Goal: Task Accomplishment & Management: Manage account settings

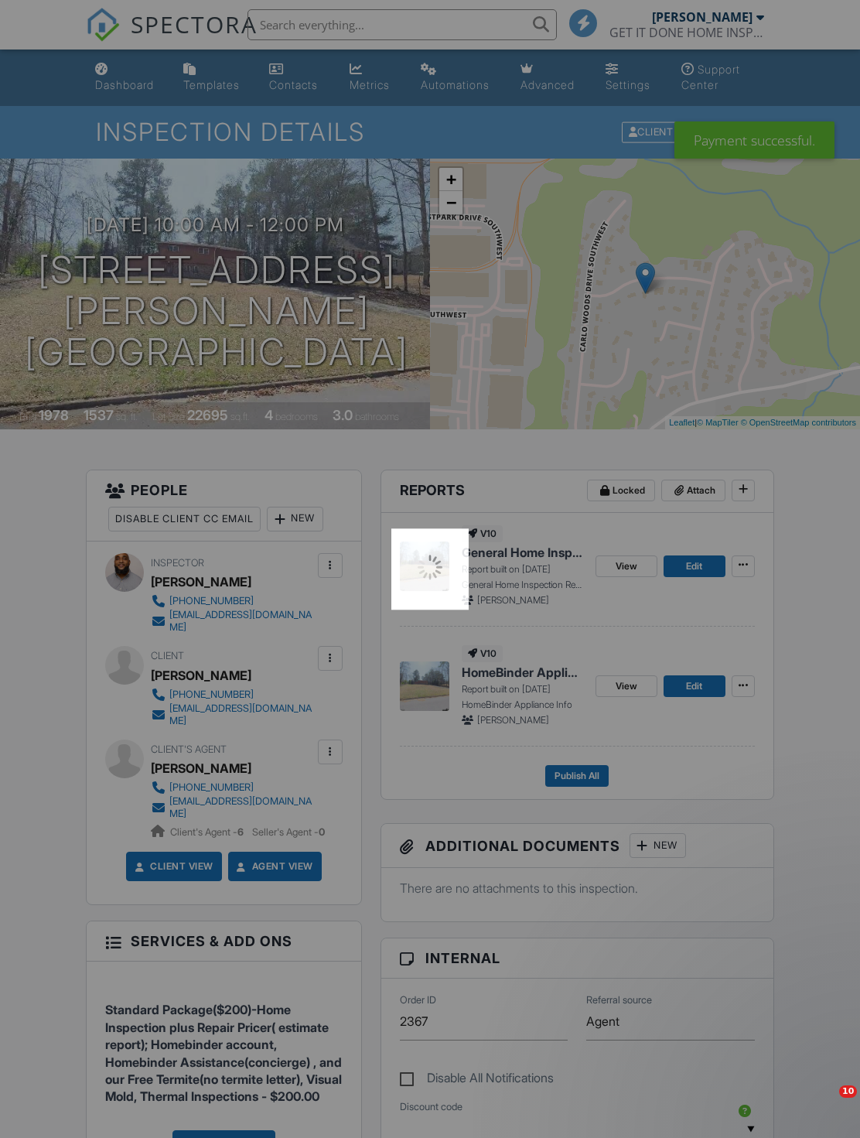
scroll to position [875, 0]
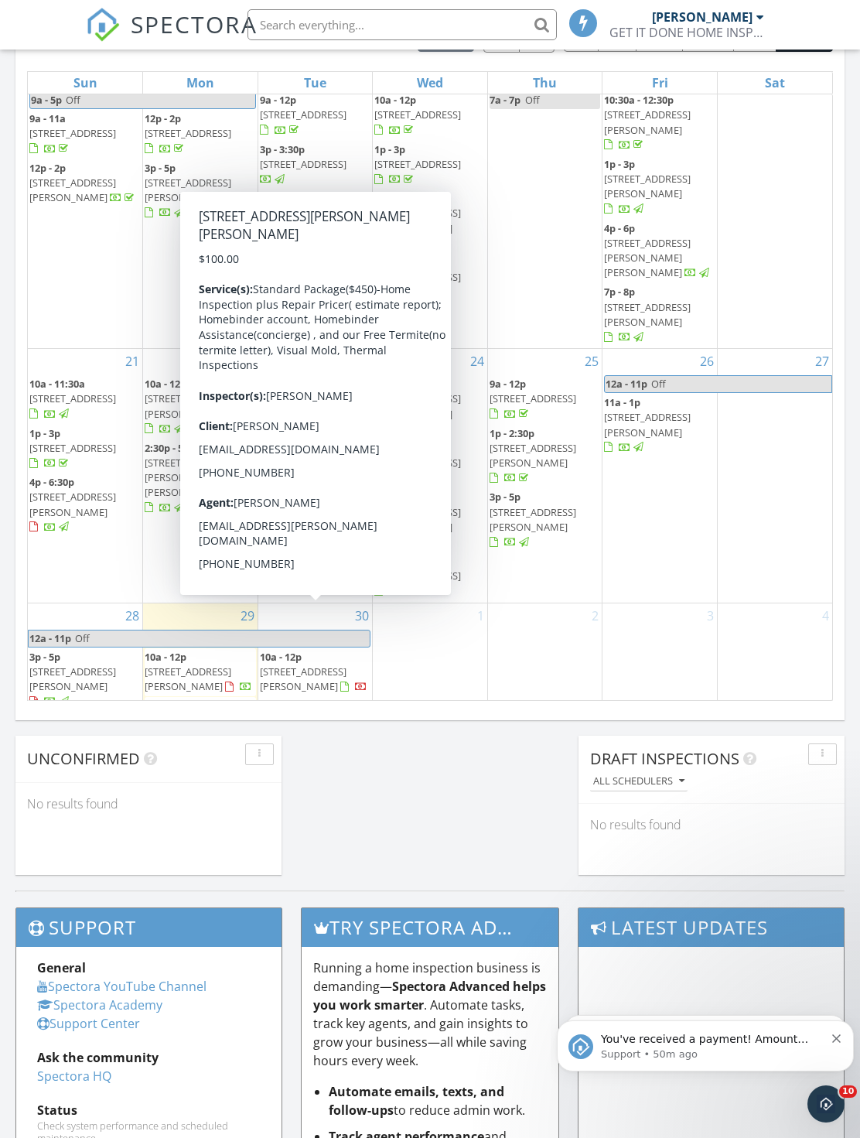
click at [400, 664] on div "1" at bounding box center [430, 707] width 114 height 208
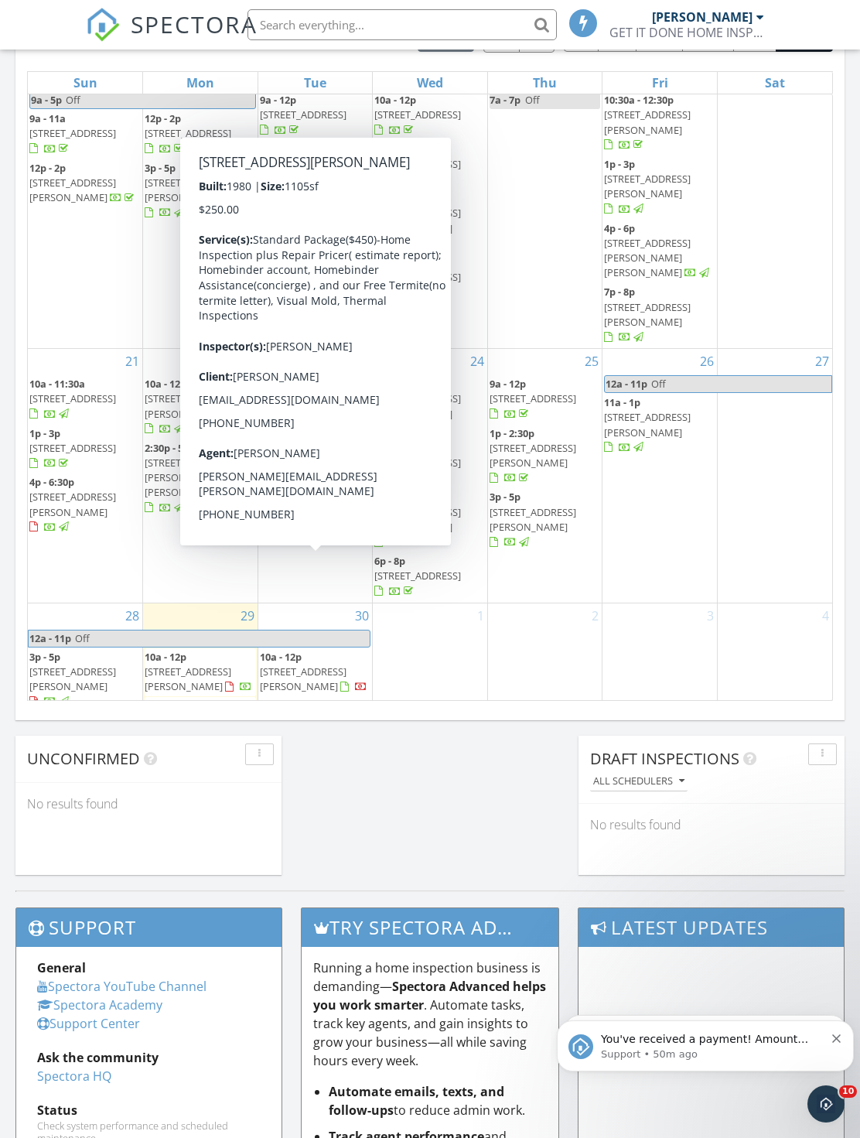
click at [326, 664] on span "[STREET_ADDRESS][PERSON_NAME]" at bounding box center [303, 678] width 87 height 29
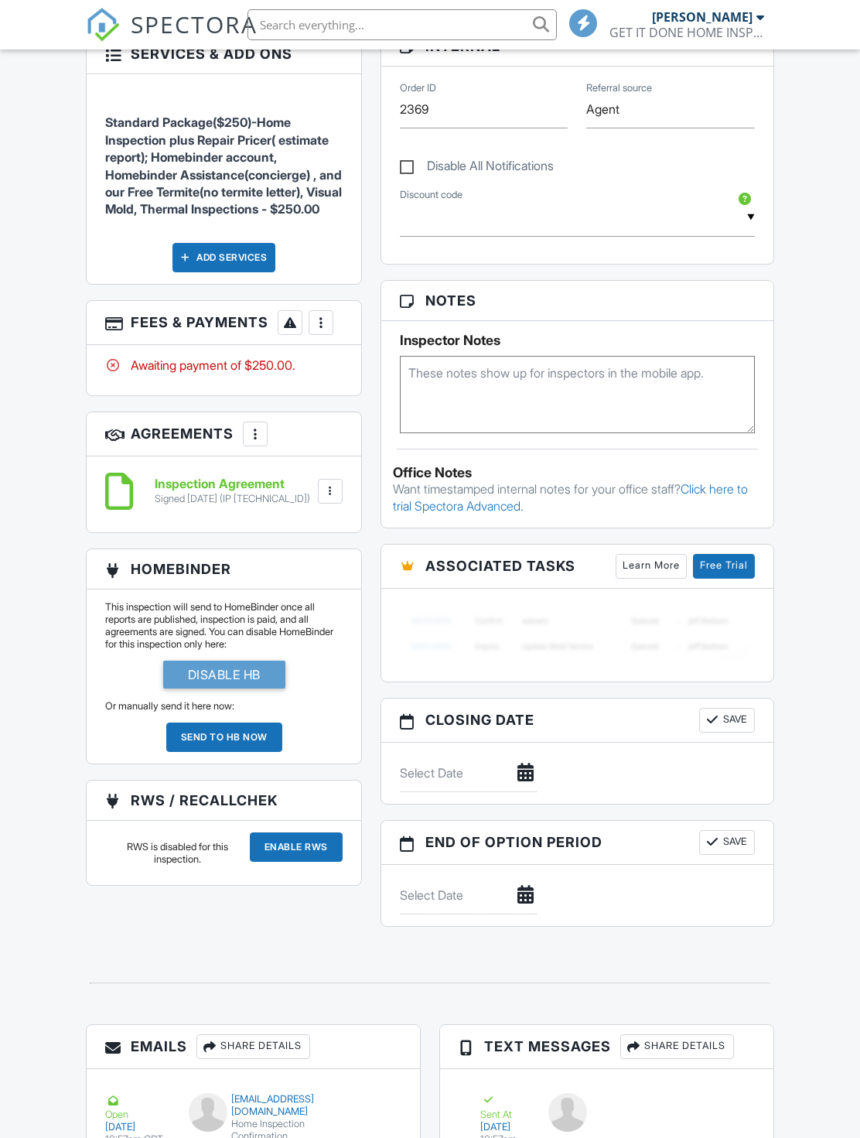
scroll to position [766, 0]
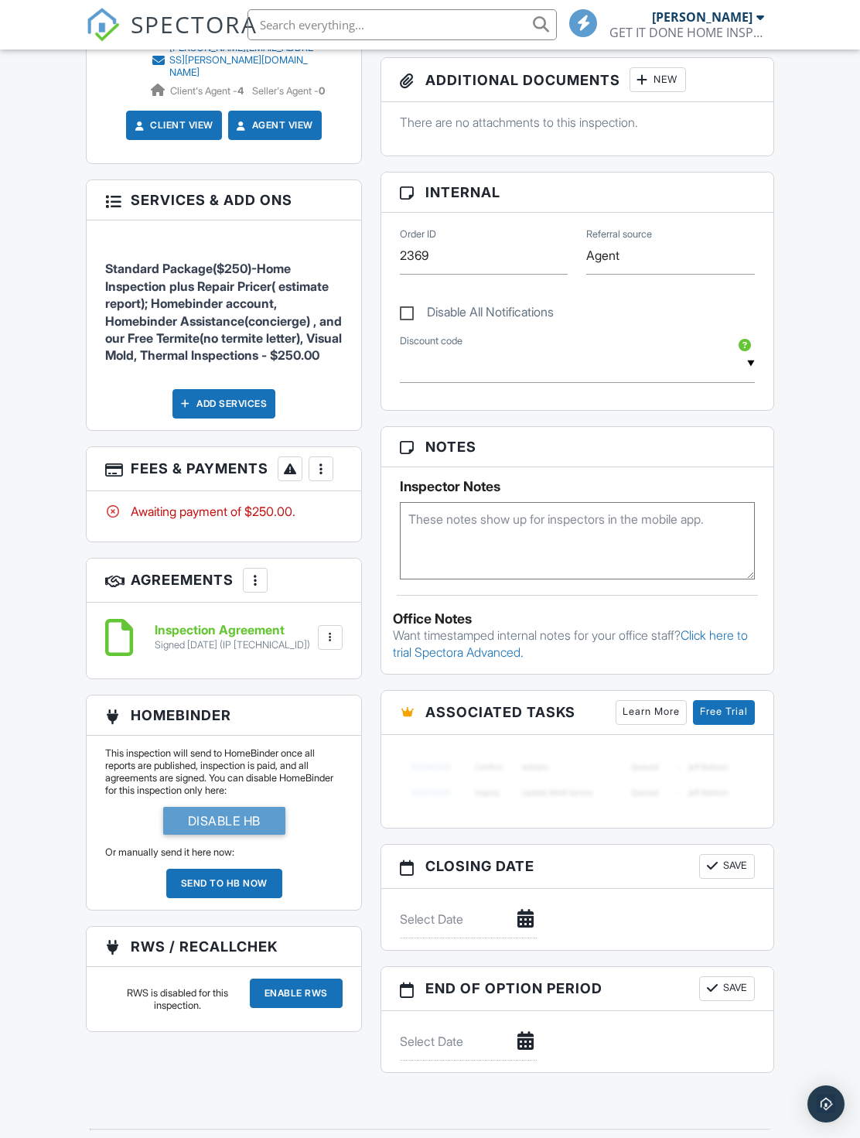
click at [331, 481] on div "More" at bounding box center [321, 468] width 25 height 25
click at [427, 609] on li "View Invoice" at bounding box center [400, 593] width 162 height 39
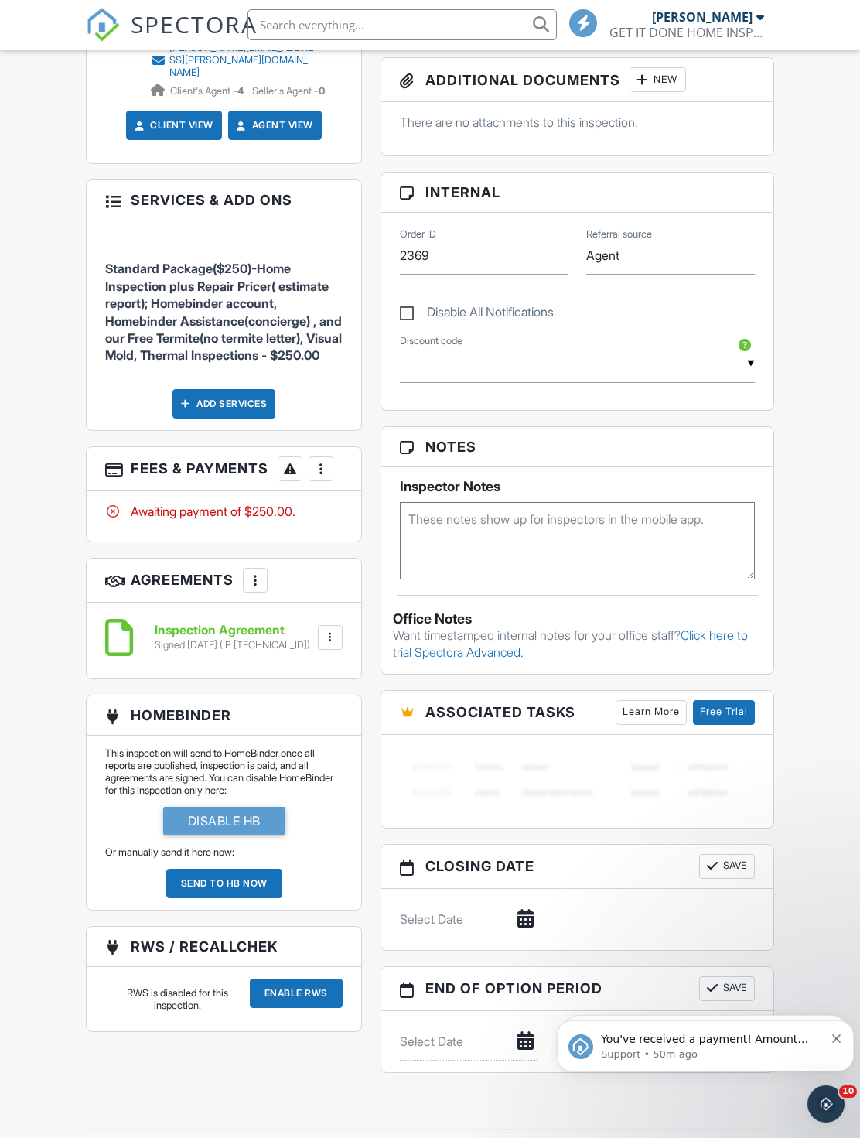
click at [333, 481] on div "More" at bounding box center [321, 468] width 25 height 25
click at [385, 641] on div "Paid In Full" at bounding box center [399, 632] width 149 height 19
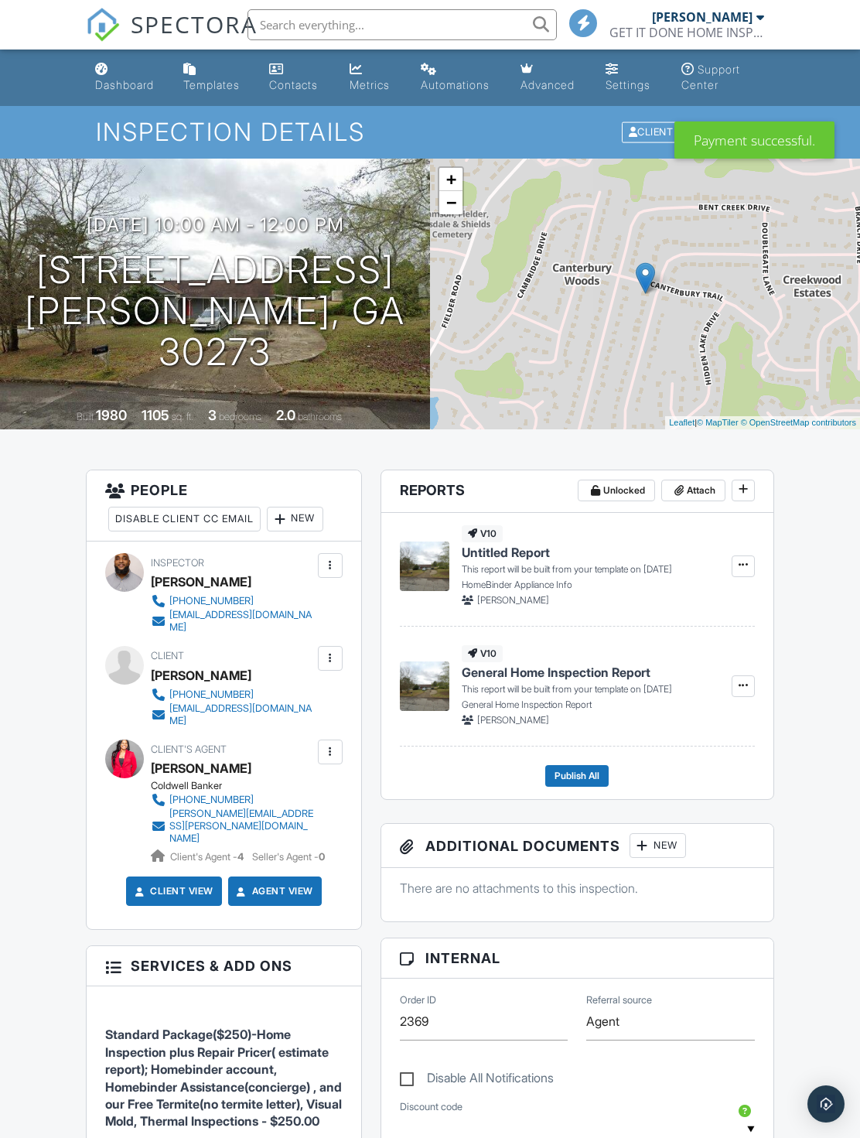
click at [102, 125] on h1 "Inspection Details" at bounding box center [430, 131] width 668 height 27
click at [116, 96] on link "Dashboard" at bounding box center [127, 78] width 76 height 44
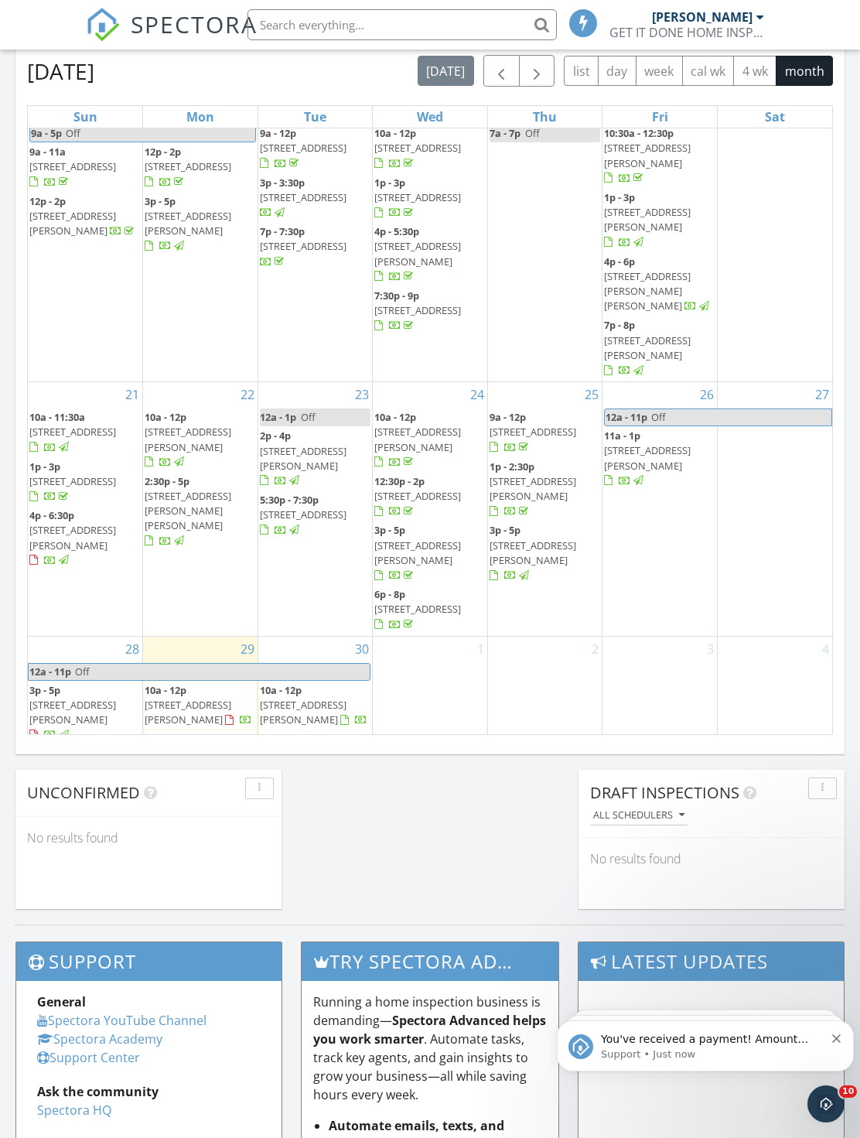
scroll to position [492, 0]
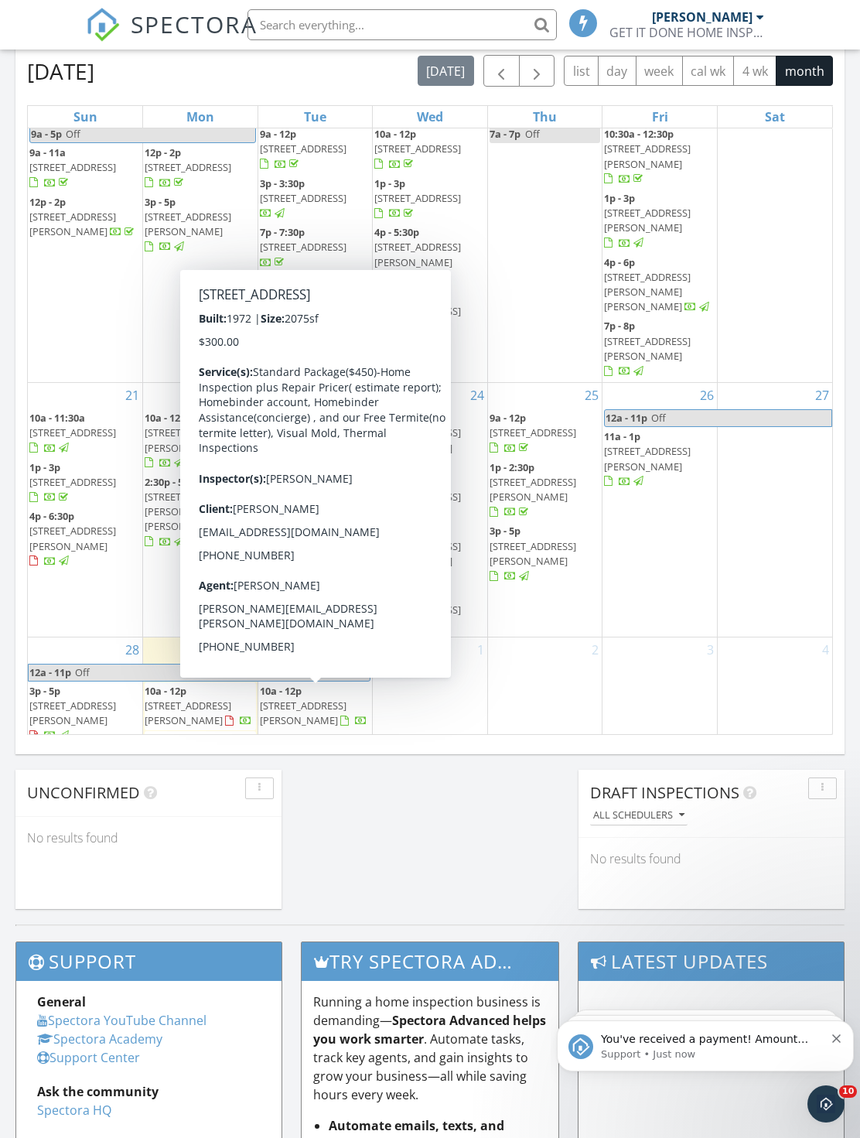
click at [566, 690] on div "2" at bounding box center [545, 741] width 114 height 208
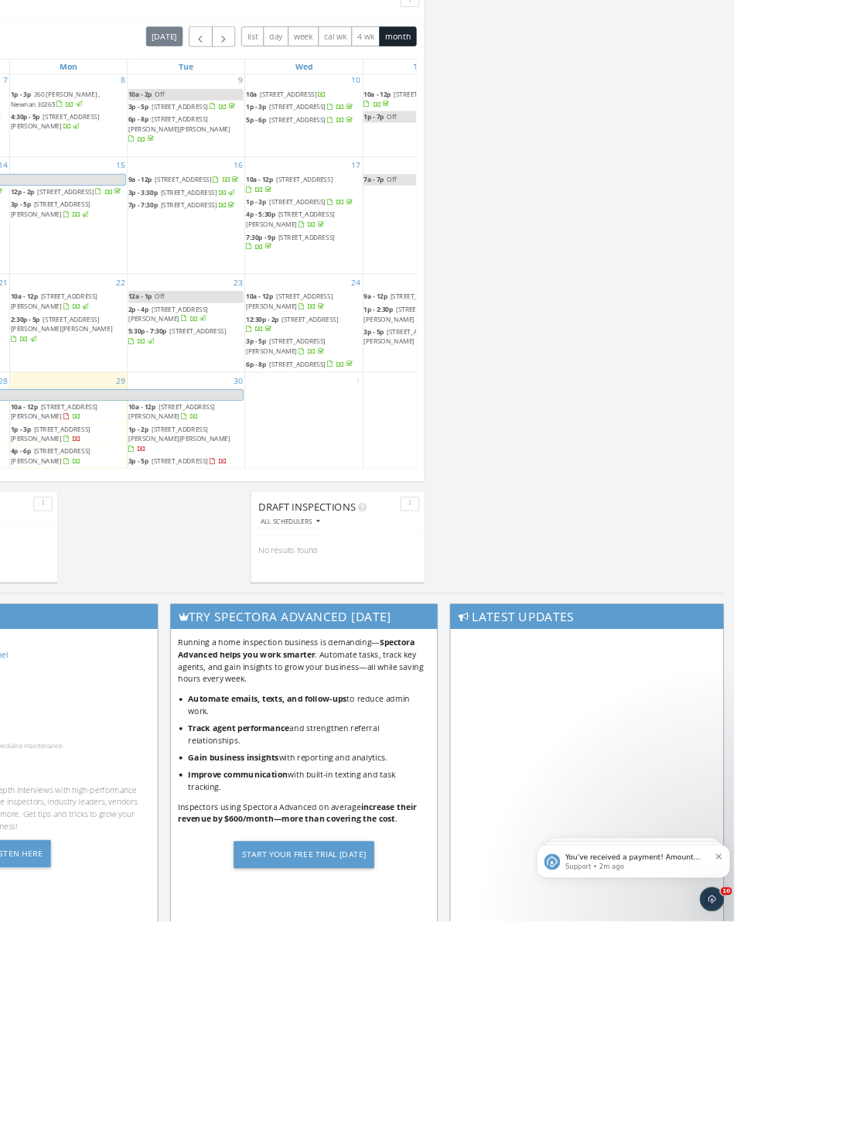
scroll to position [2486, 861]
